Goal: Task Accomplishment & Management: Manage account settings

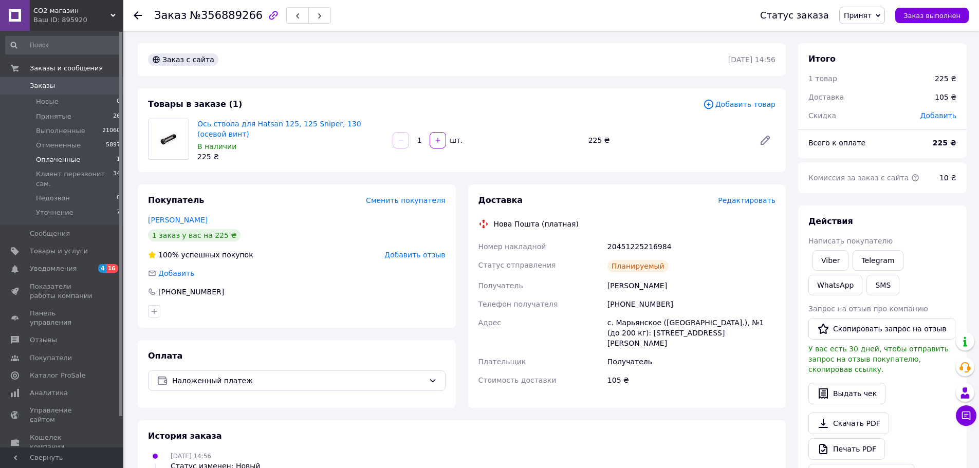
click at [88, 156] on li "Оплаченные 1" at bounding box center [63, 160] width 126 height 14
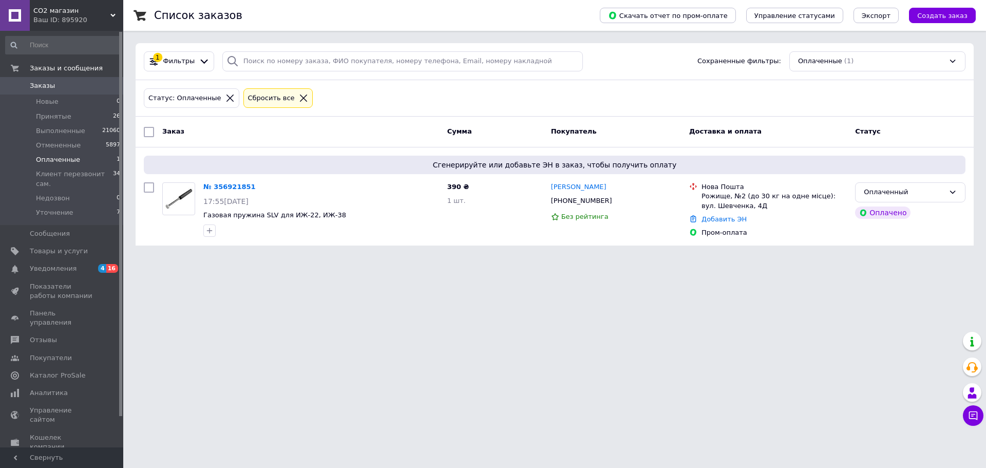
click at [73, 11] on span "СО2 магазин" at bounding box center [71, 10] width 77 height 9
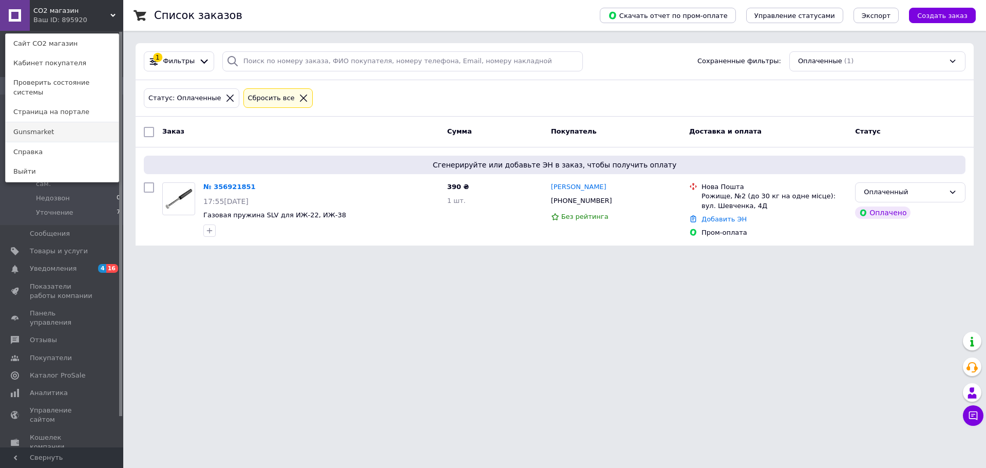
click at [60, 122] on link "Gunsmarket" at bounding box center [62, 132] width 113 height 20
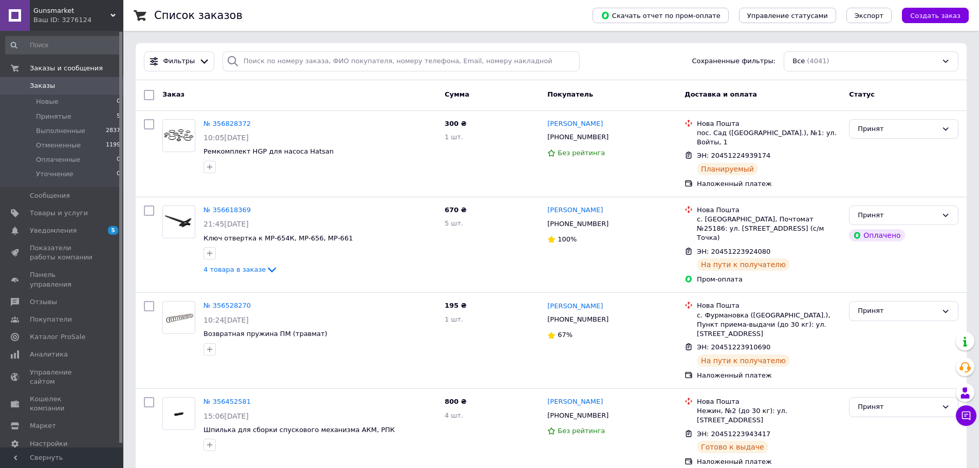
click at [90, 19] on div "Ваш ID: 3276124" at bounding box center [78, 19] width 90 height 9
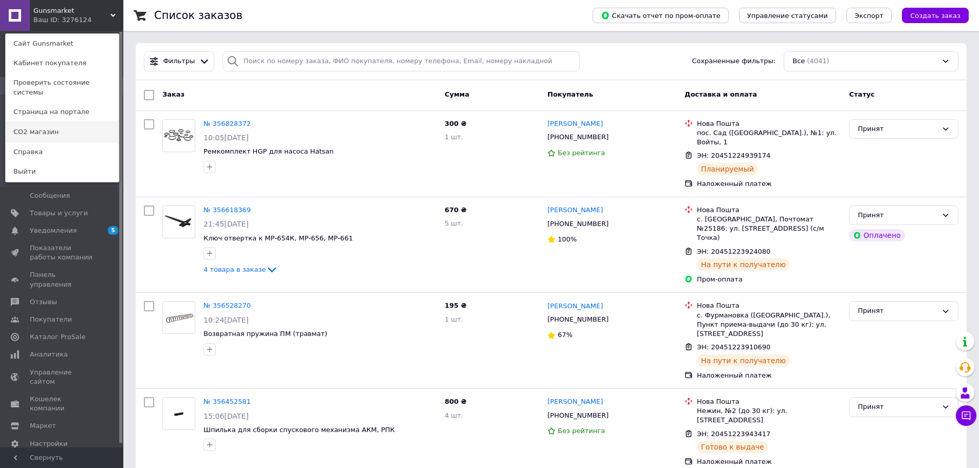
click at [68, 122] on link "СО2 магазин" at bounding box center [62, 132] width 113 height 20
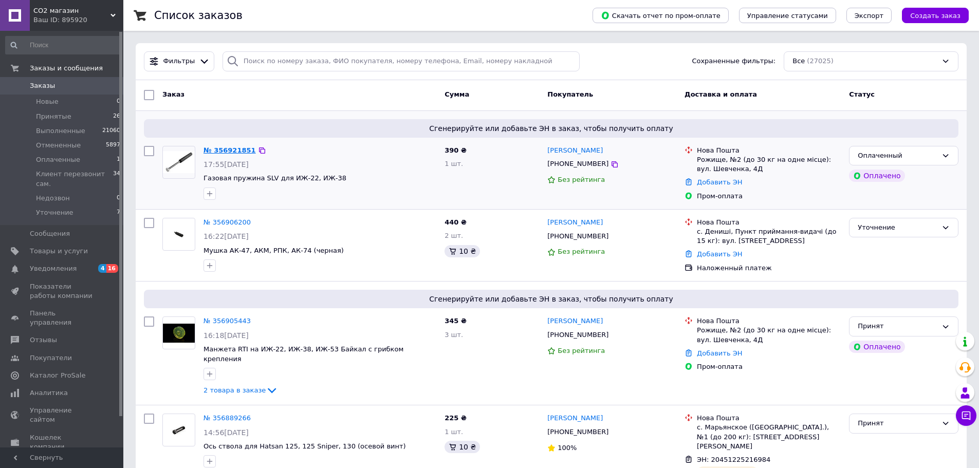
click at [234, 150] on link "№ 356921851" at bounding box center [229, 150] width 52 height 8
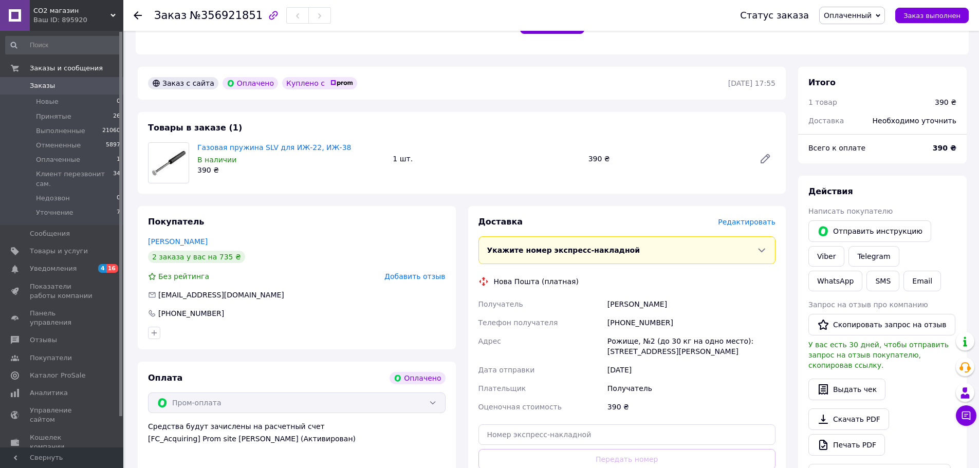
scroll to position [257, 0]
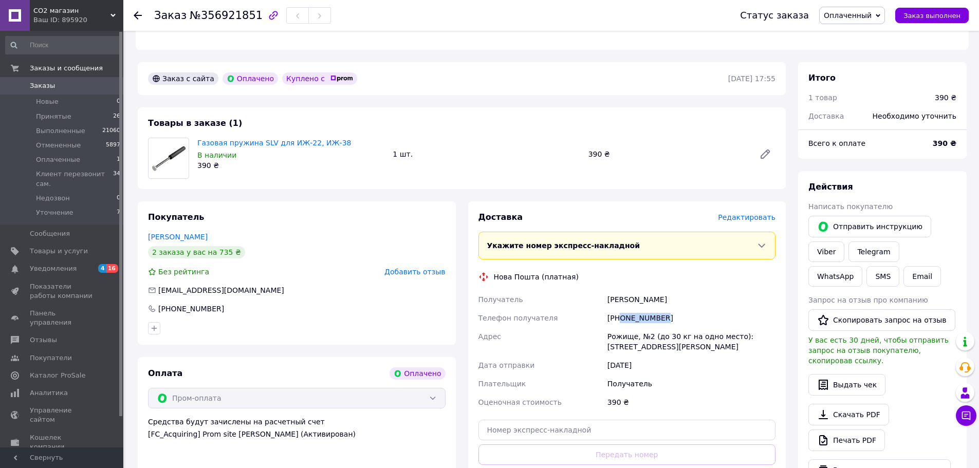
drag, startPoint x: 640, startPoint y: 311, endPoint x: 621, endPoint y: 313, distance: 19.1
click at [621, 313] on div "[PHONE_NUMBER]" at bounding box center [691, 318] width 172 height 18
copy div "0688278231"
click at [648, 329] on div "Рожище, №2 (до 30 кг на одно место): [STREET_ADDRESS][PERSON_NAME]" at bounding box center [691, 341] width 172 height 29
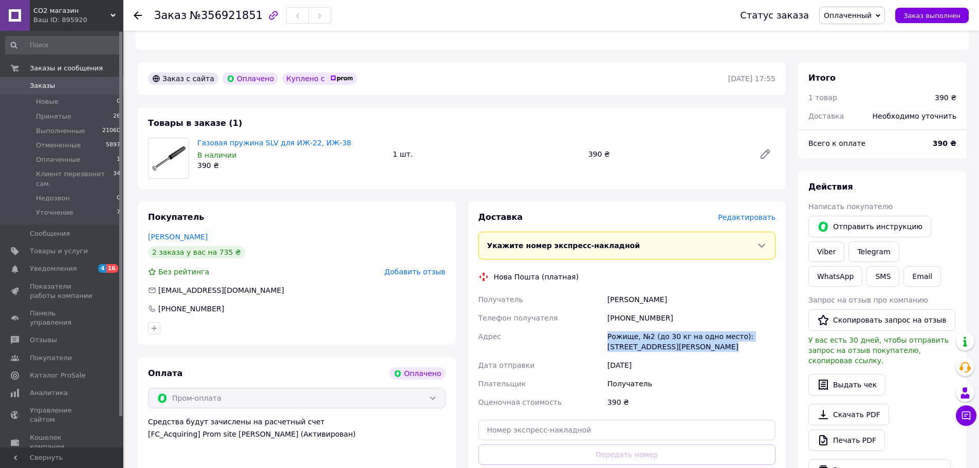
click at [648, 329] on div "Рожище, №2 (до 30 кг на одно место): [STREET_ADDRESS][PERSON_NAME]" at bounding box center [691, 341] width 172 height 29
copy div "Рожище, №2 (до 30 кг на одно место): [STREET_ADDRESS][PERSON_NAME]"
click at [633, 309] on div "[PHONE_NUMBER]" at bounding box center [691, 318] width 172 height 18
copy div "380688278231"
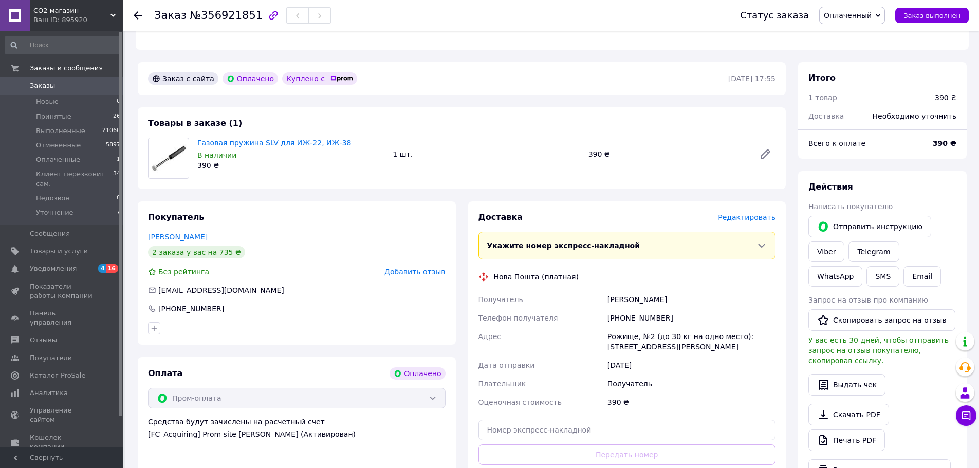
click at [628, 290] on div "[PERSON_NAME]" at bounding box center [691, 299] width 172 height 18
copy div "[PERSON_NAME]"
drag, startPoint x: 341, startPoint y: 130, endPoint x: 196, endPoint y: 135, distance: 144.9
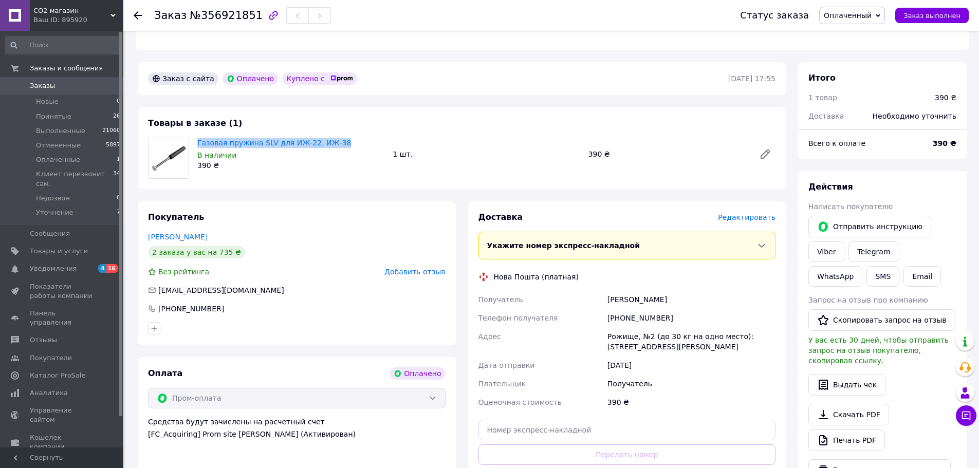
click at [196, 136] on div "Газовая пружина SLV для ИЖ-22, ИЖ-38 В наличии 390 ₴" at bounding box center [290, 154] width 195 height 37
copy link "Газовая пружина SLV для ИЖ-22, ИЖ-38"
click at [871, 14] on span "Оплаченный" at bounding box center [847, 15] width 48 height 8
click at [860, 30] on li "Принят" at bounding box center [867, 35] width 96 height 15
